Goal: Information Seeking & Learning: Learn about a topic

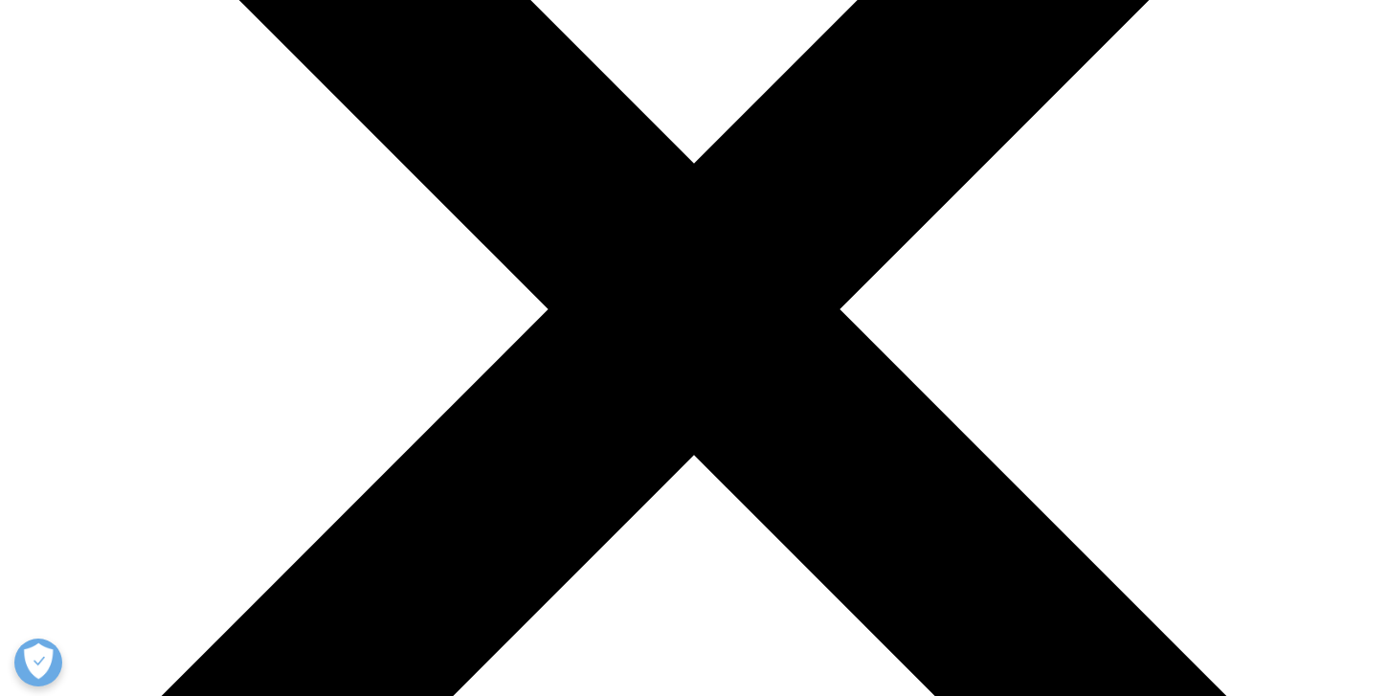
scroll to position [410, 0]
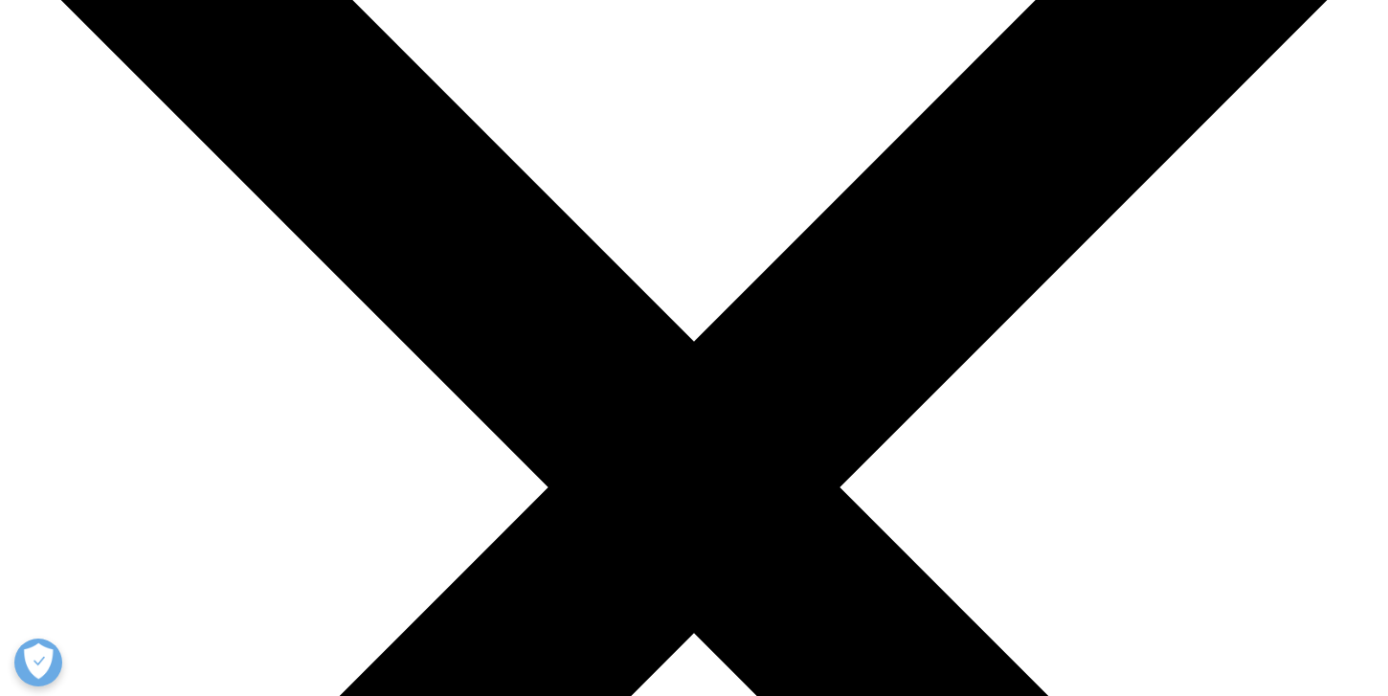
scroll to position [231, 0]
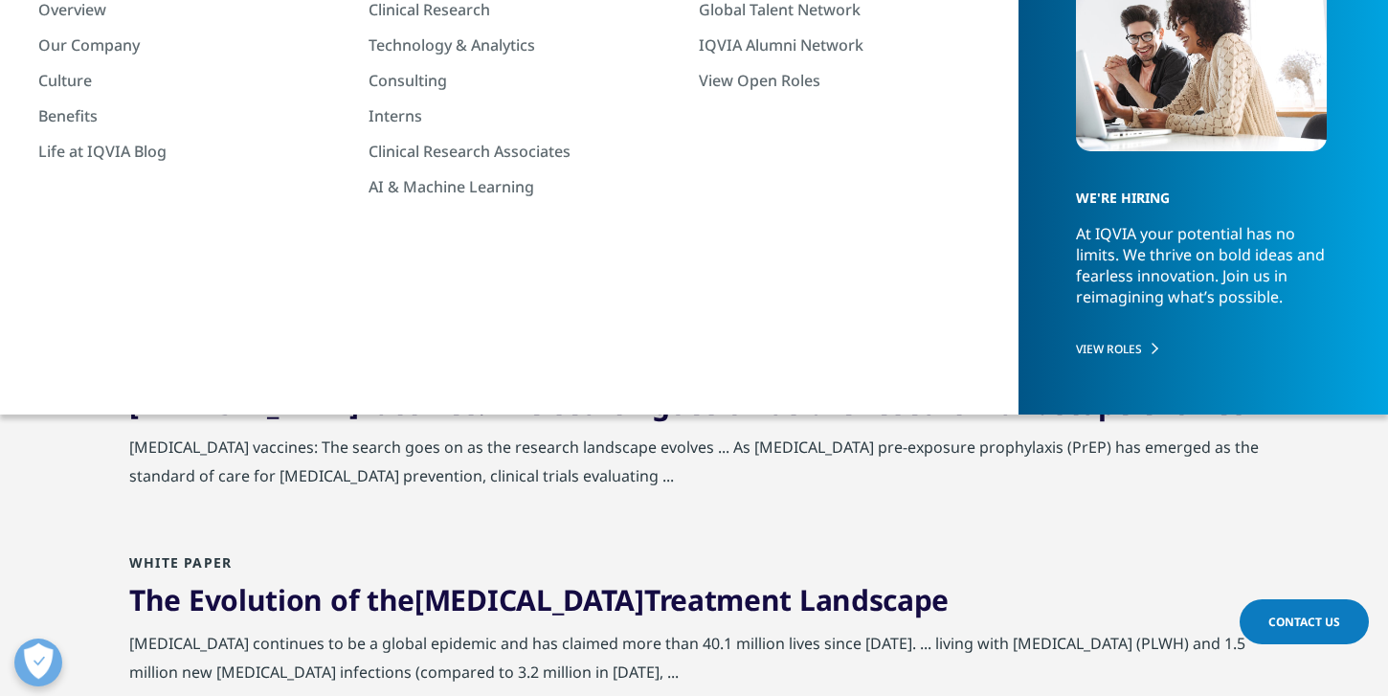
click at [497, 290] on div "Topic Loading" at bounding box center [562, 287] width 244 height 18
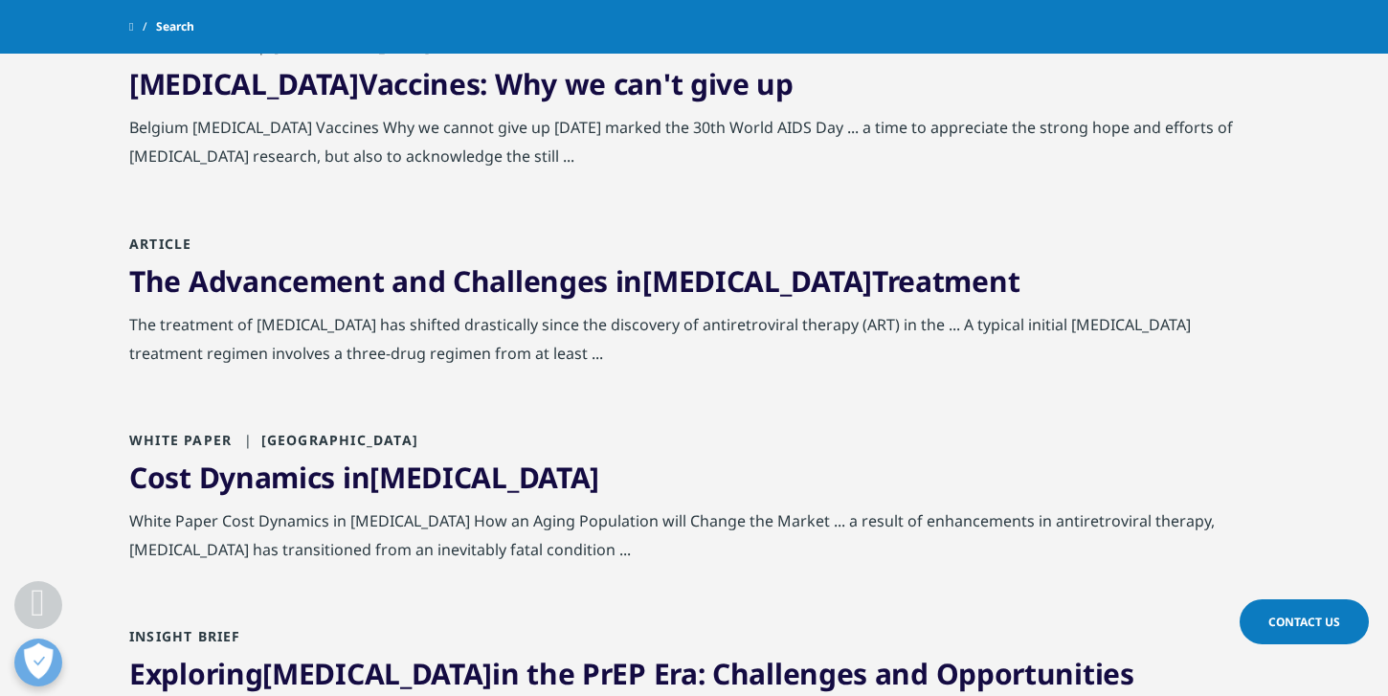
scroll to position [883, 0]
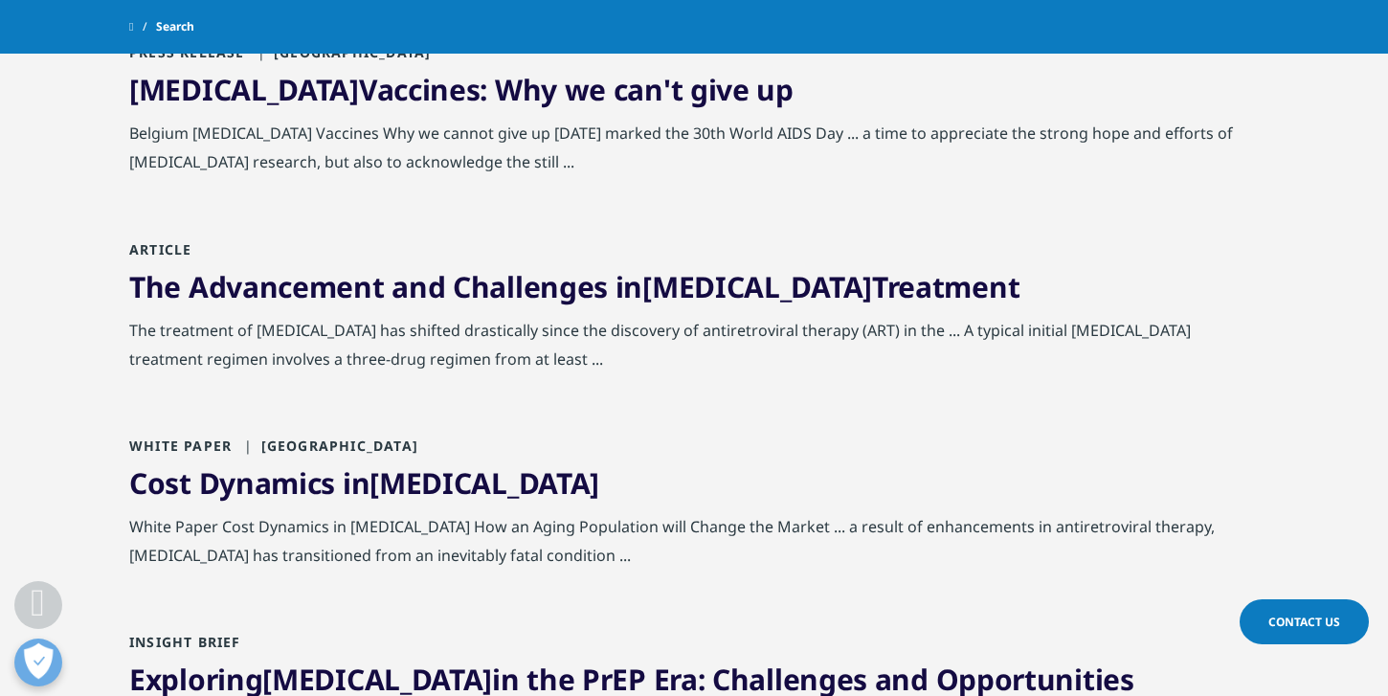
click at [497, 289] on link "The Advancement and Challenges in HIV Treatment" at bounding box center [574, 286] width 890 height 39
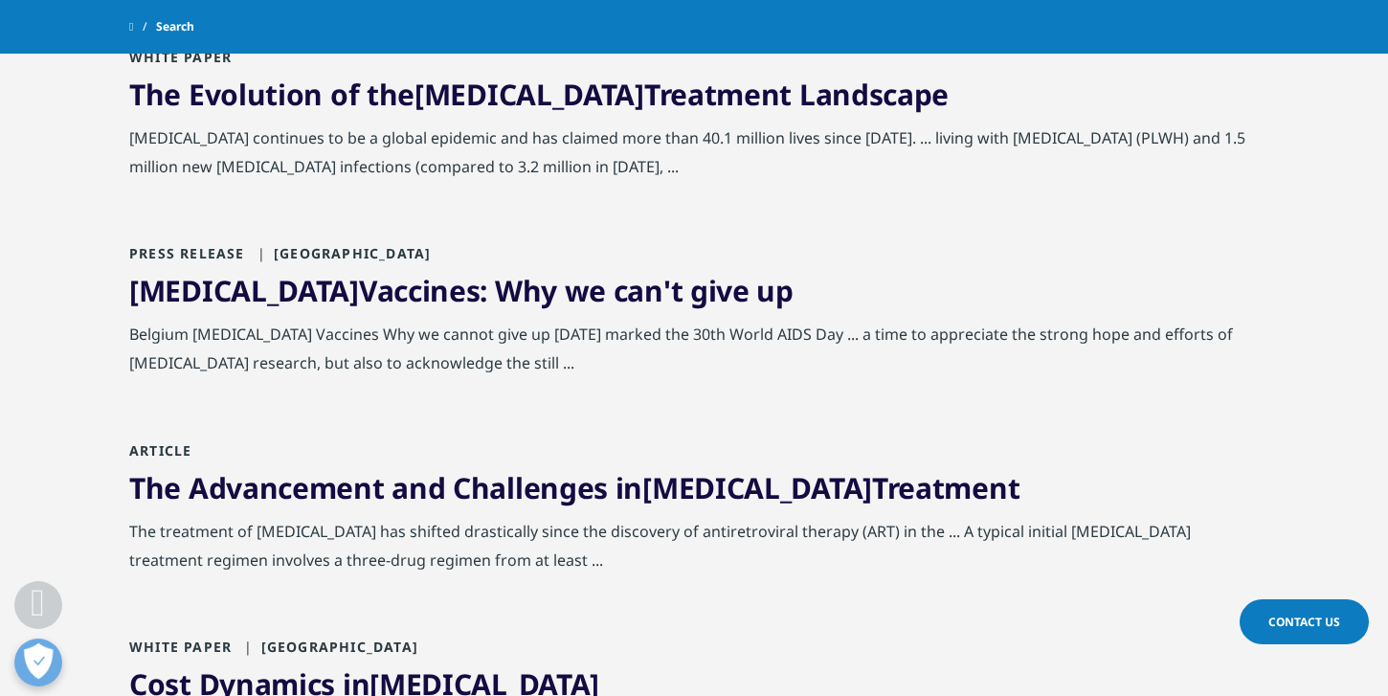
scroll to position [690, 0]
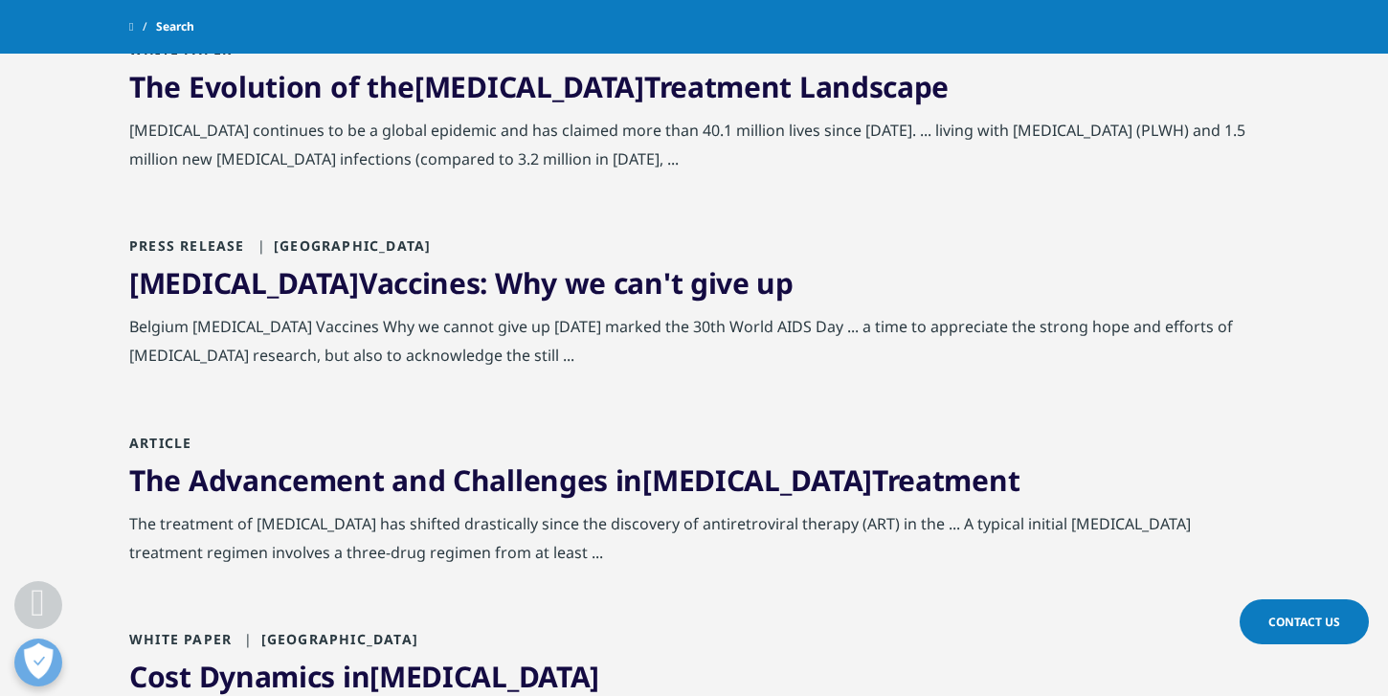
click at [498, 287] on link "HIV Vaccines: Why we can't give up" at bounding box center [461, 282] width 664 height 39
